Goal: Task Accomplishment & Management: Manage account settings

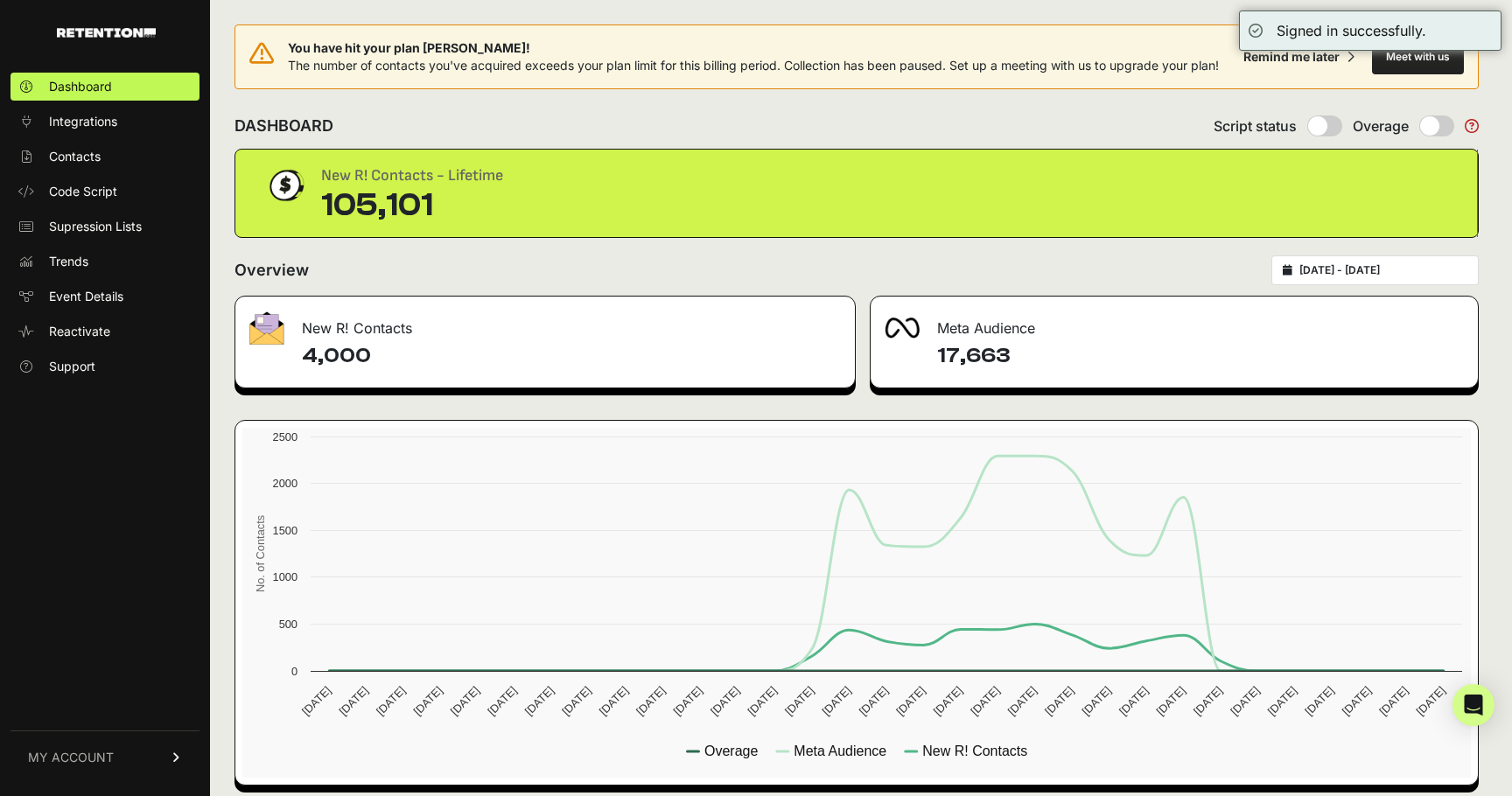
click at [593, 110] on div "DASHBOARD Script status Overage" at bounding box center [856, 126] width 1244 height 46
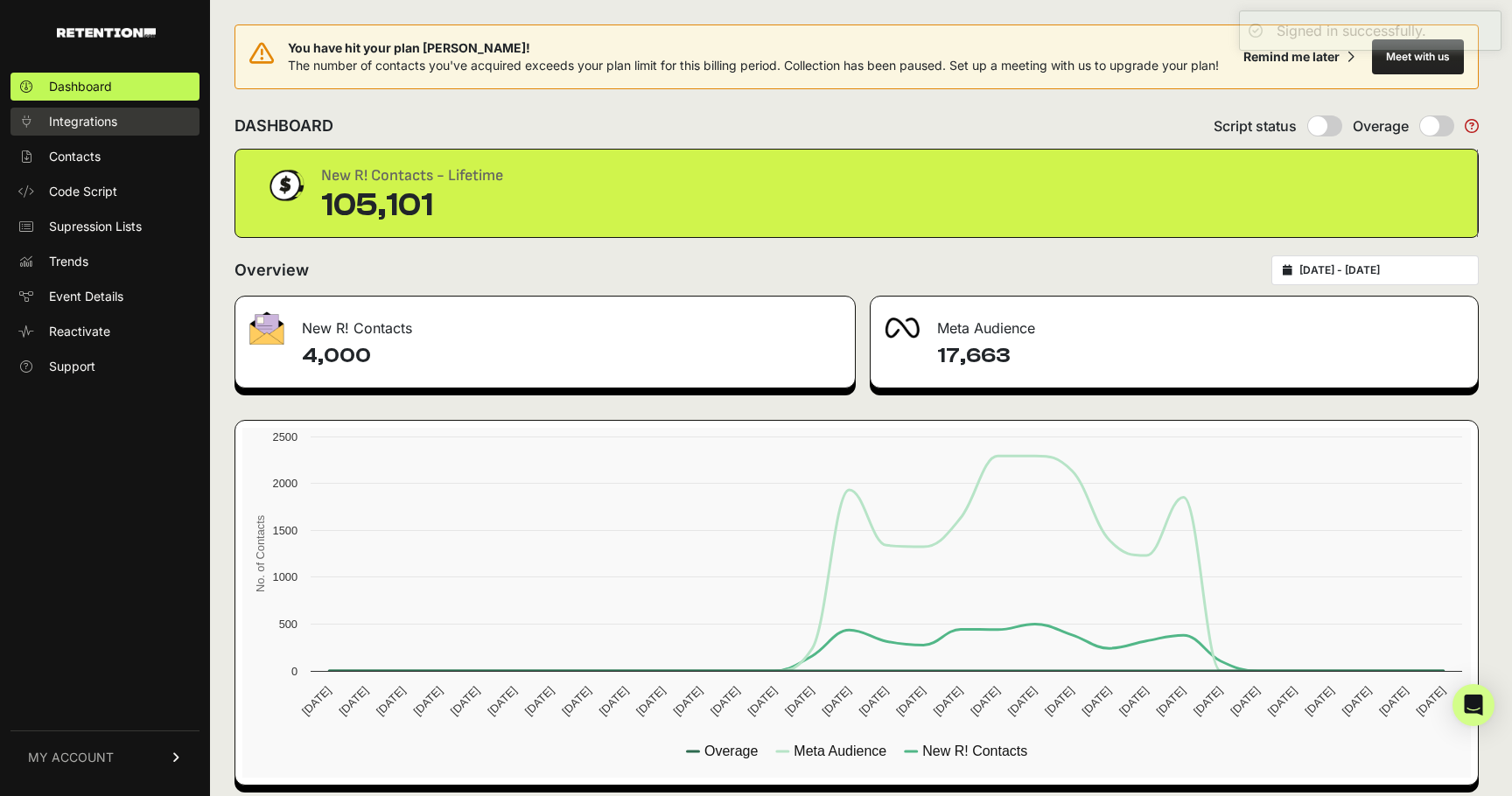
click at [106, 128] on span "Integrations" at bounding box center [82, 122] width 68 height 18
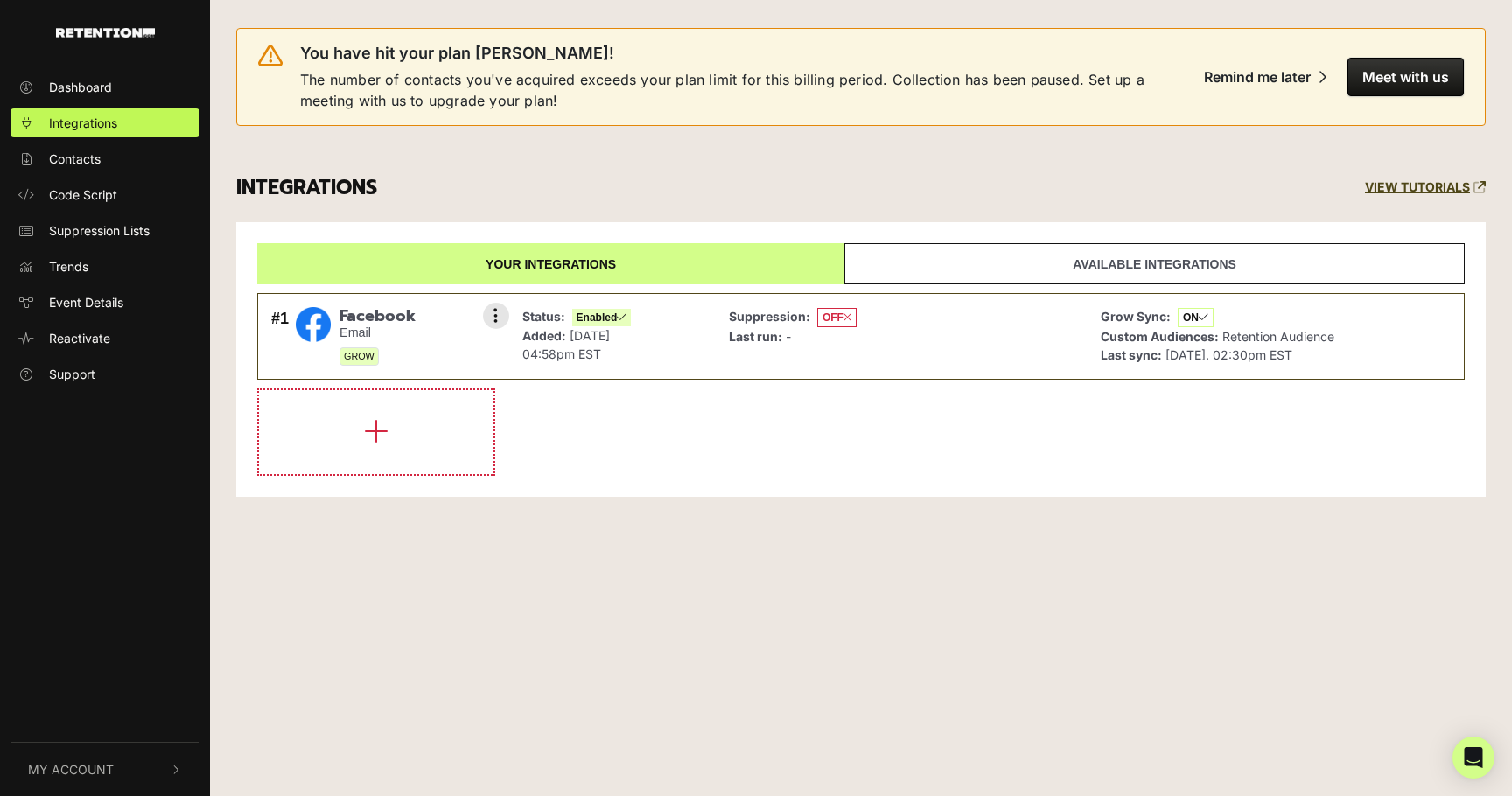
click at [503, 327] on div "Settings Sync History Disable Remove" at bounding box center [496, 316] width 18 height 27
click at [498, 315] on icon at bounding box center [495, 316] width 4 height 18
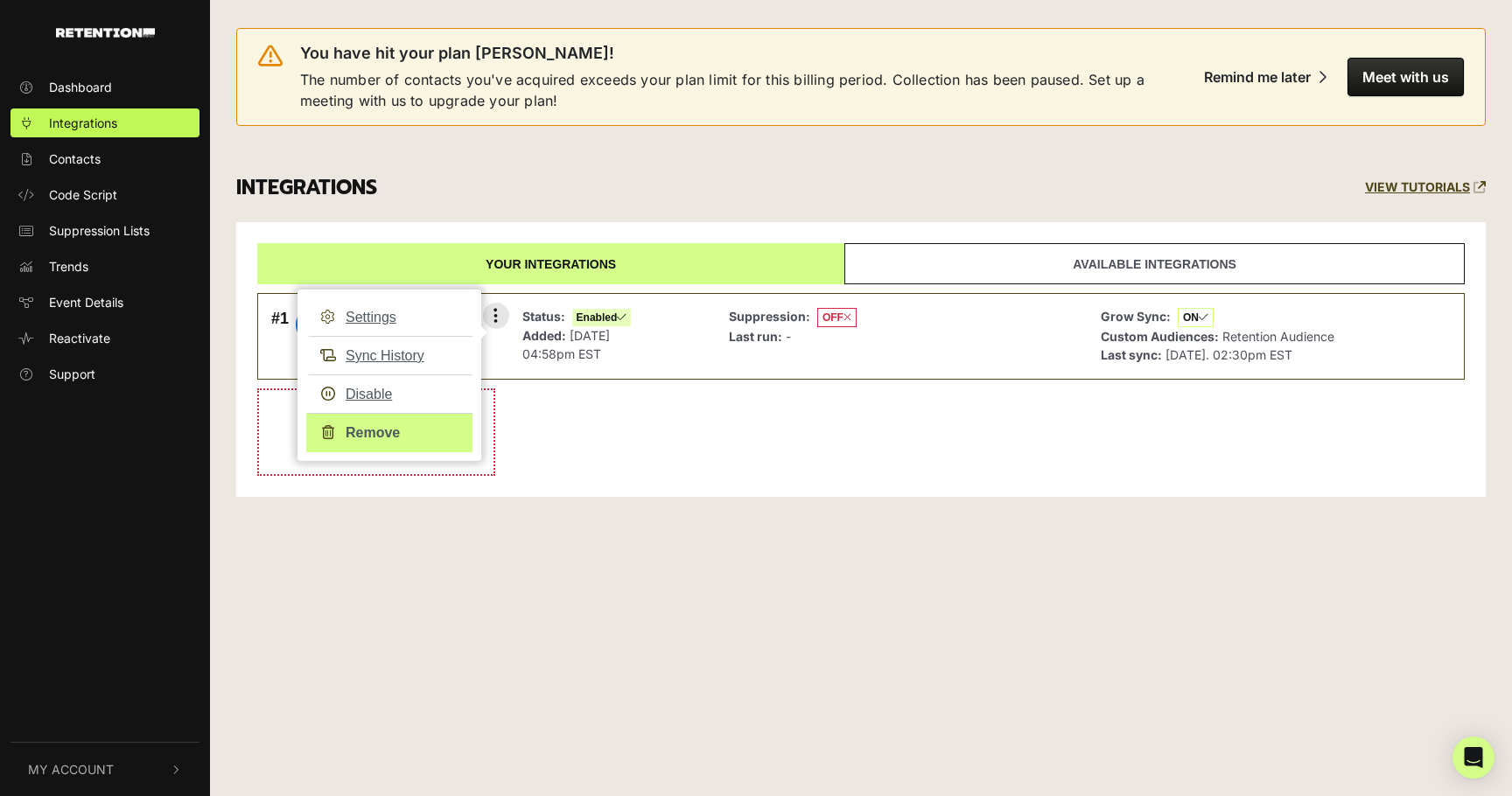
click at [381, 428] on link "Remove" at bounding box center [389, 433] width 166 height 40
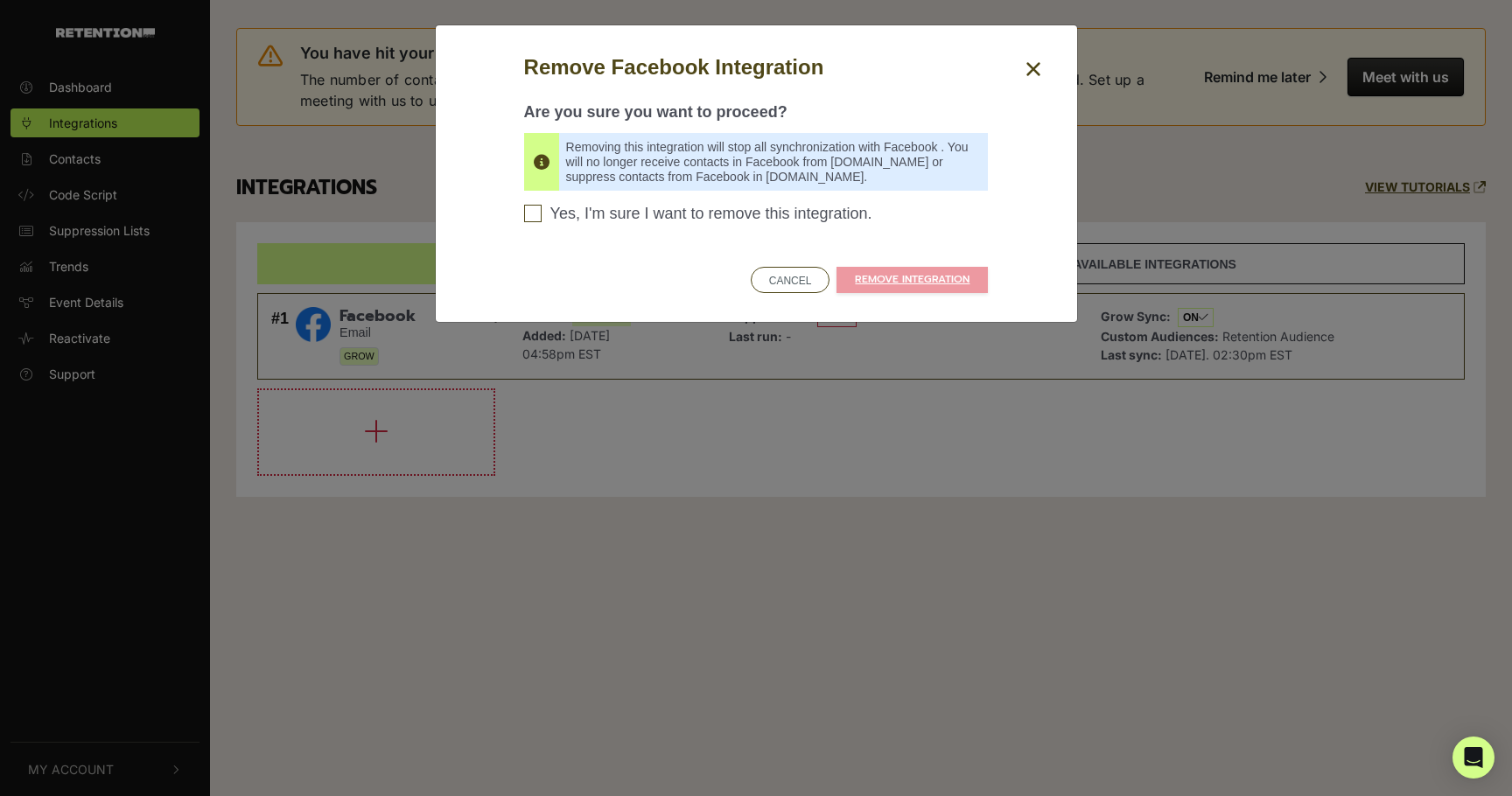
click at [665, 211] on span "Yes, I'm sure I want to remove this integration." at bounding box center [711, 215] width 322 height 19
click at [541, 211] on input "Yes, I'm sure I want to remove this integration. Please confirm to continue" at bounding box center [533, 214] width 18 height 18
checkbox input "true"
click at [944, 277] on link "REMOVE INTEGRATION" at bounding box center [911, 280] width 151 height 27
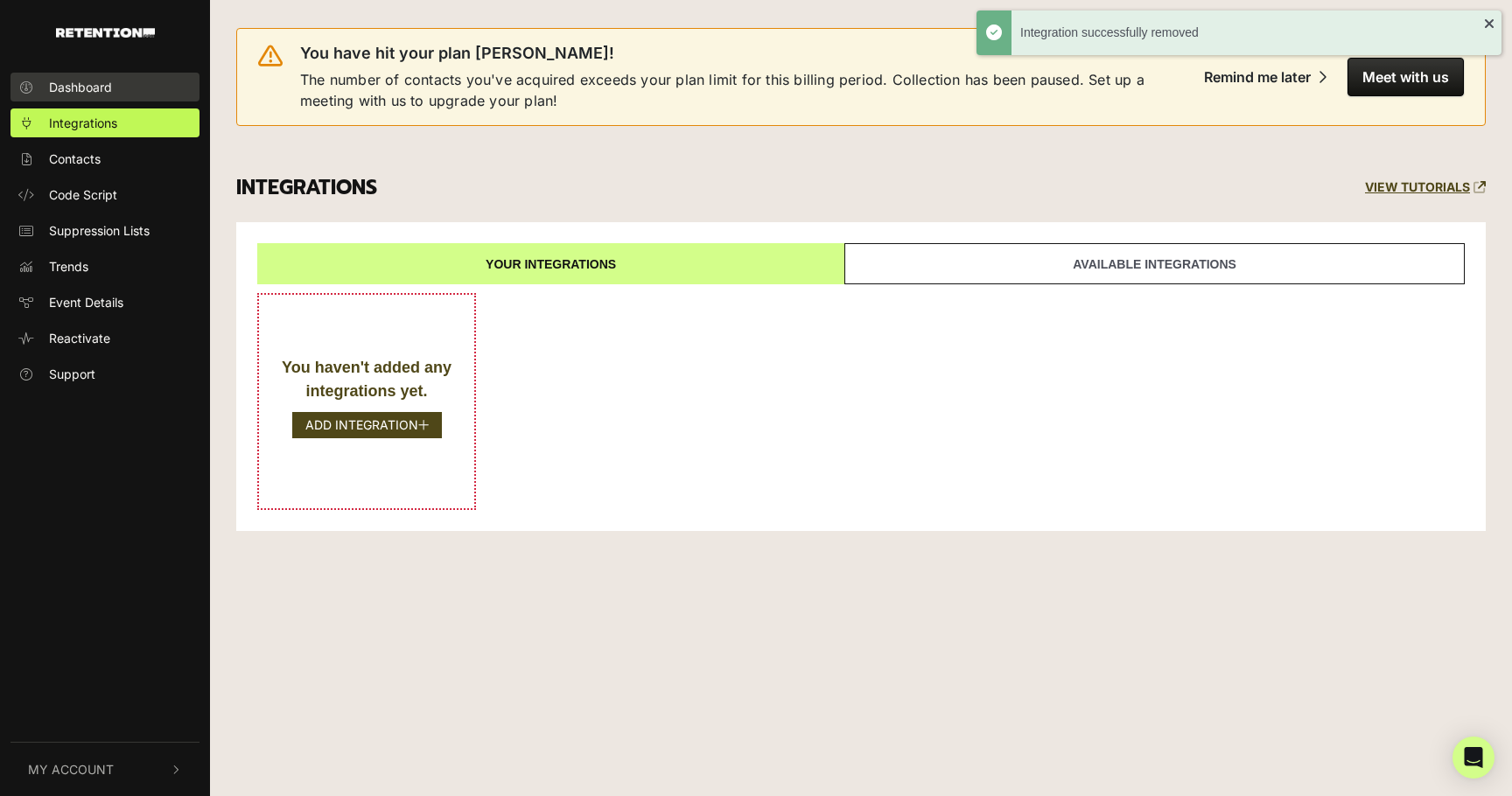
click at [118, 92] on link "Dashboard" at bounding box center [105, 87] width 189 height 29
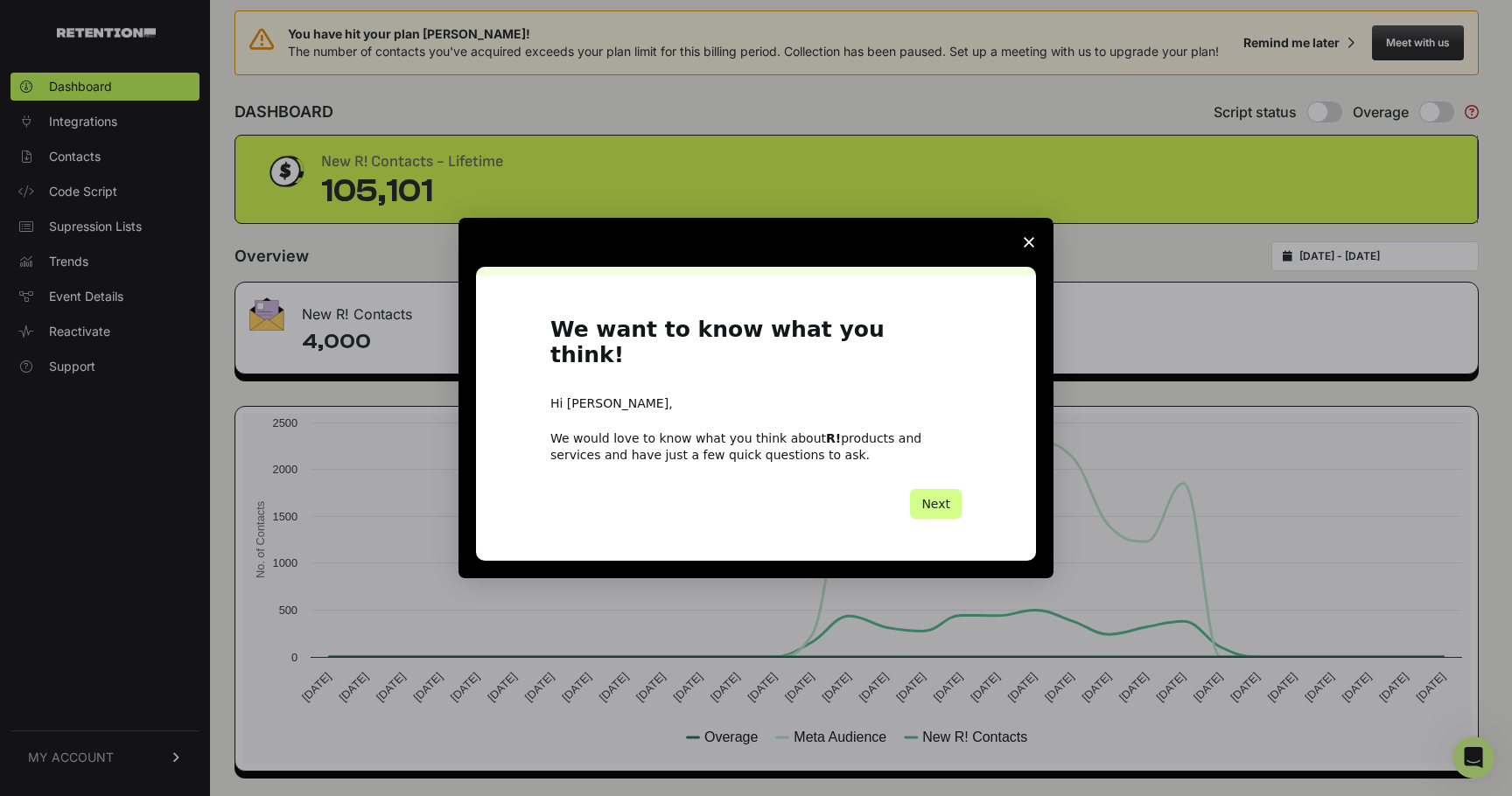
click at [1030, 262] on span "Close survey" at bounding box center [1028, 242] width 49 height 49
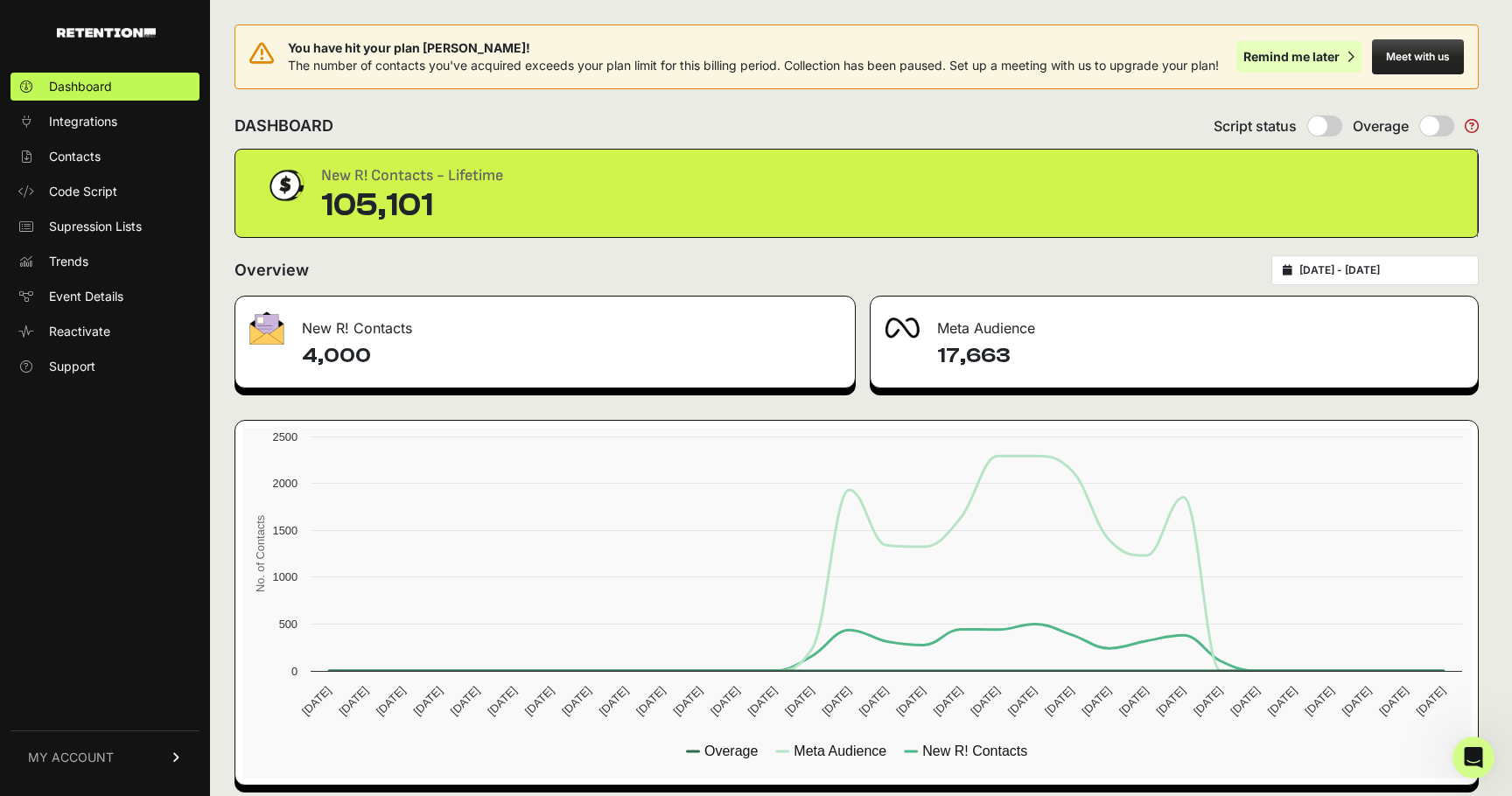
click at [1329, 52] on div "Remind me later" at bounding box center [1290, 57] width 96 height 18
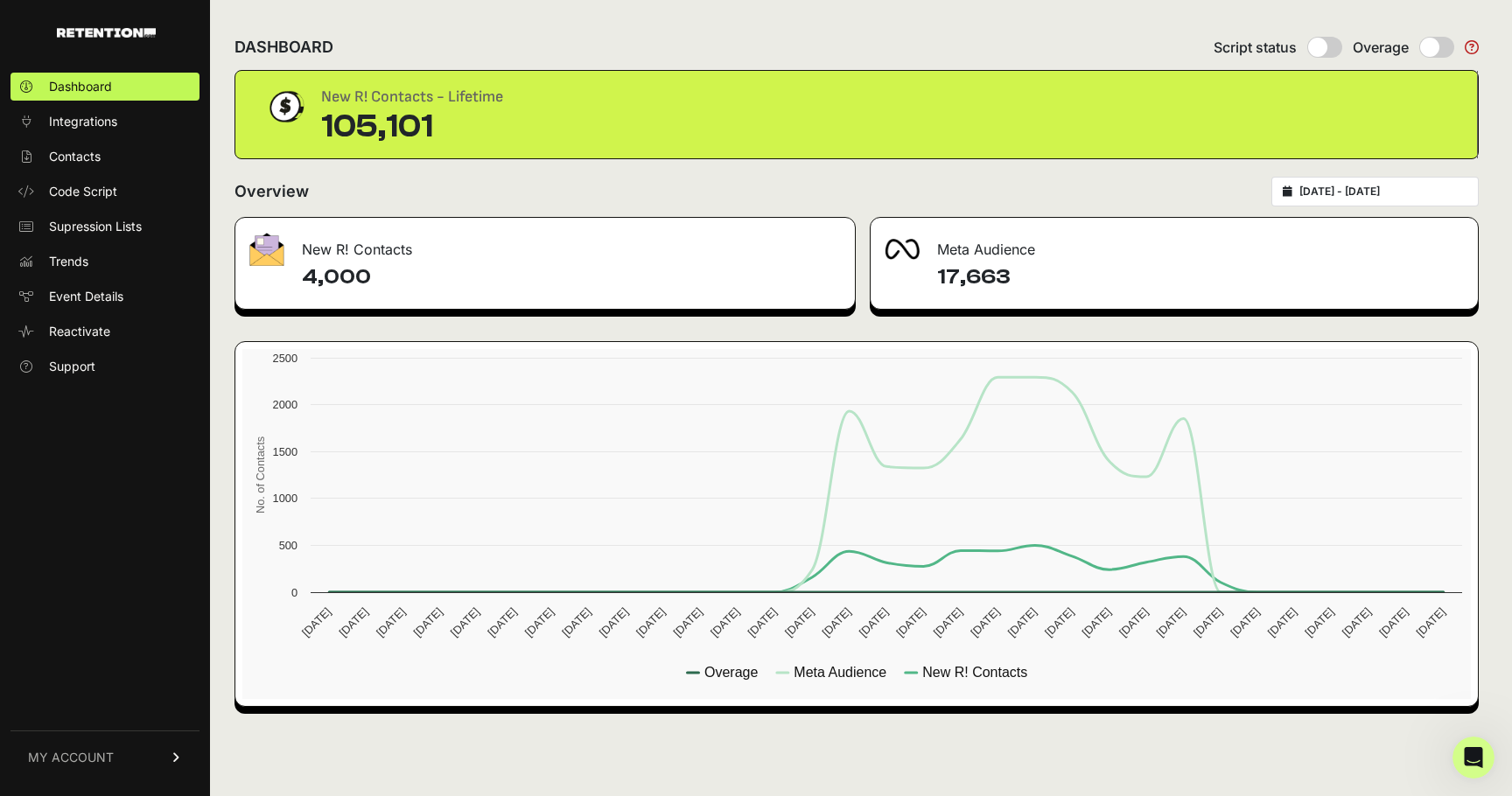
click at [1344, 194] on input "2025-08-29 - 2025-09-28" at bounding box center [1383, 192] width 168 height 14
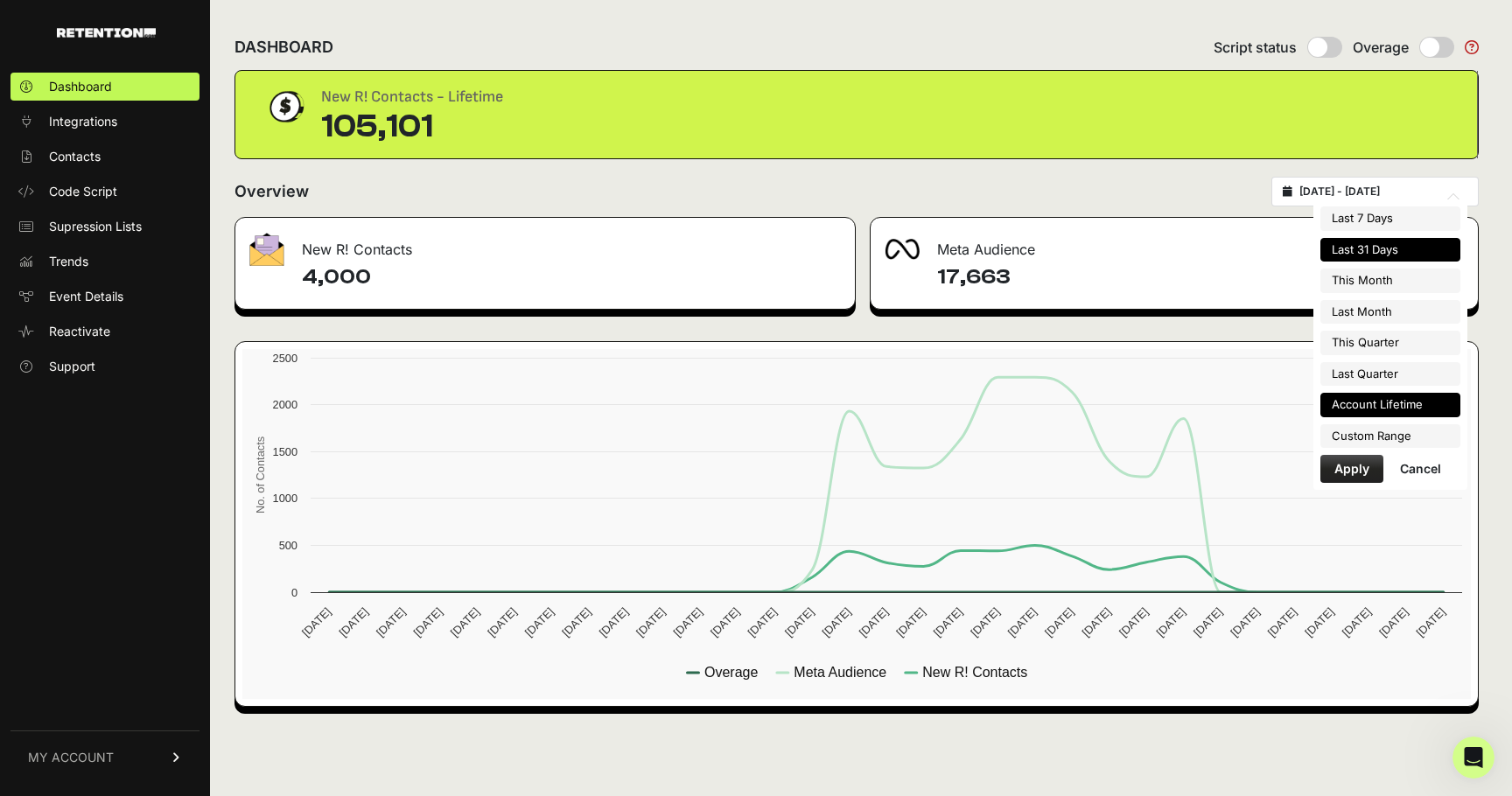
click at [1401, 408] on li "Account Lifetime" at bounding box center [1390, 406] width 140 height 25
type input "[DATE] - [DATE]"
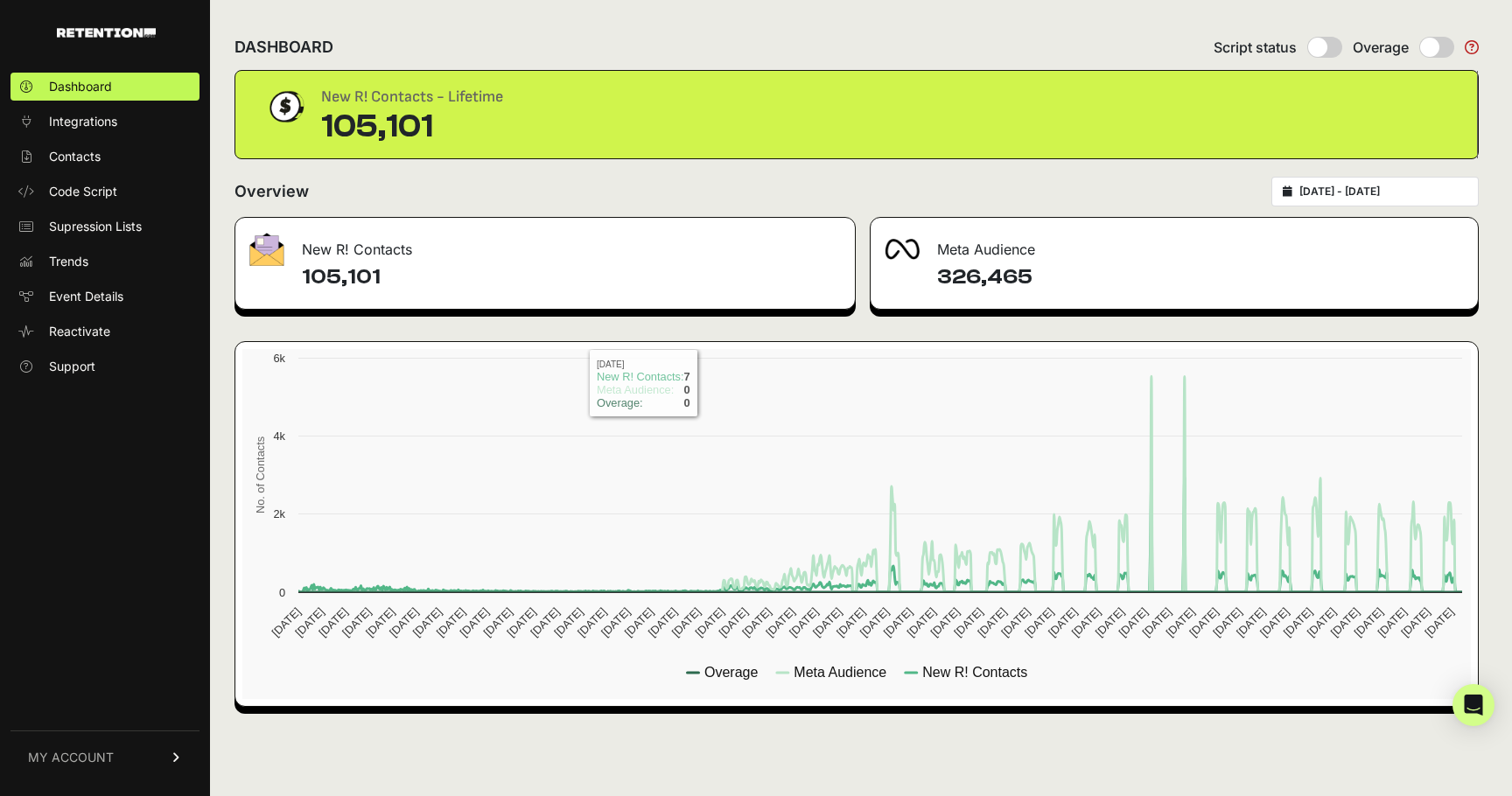
click at [689, 162] on div "DASHBOARD Script status Overage New R! Contacts - Lifetime 105,101 Overview [DA…" at bounding box center [857, 398] width 1293 height 796
